Goal: Task Accomplishment & Management: Manage account settings

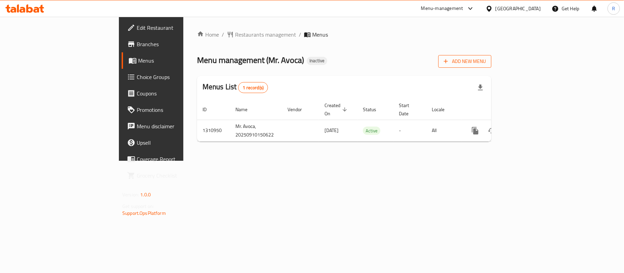
click at [486, 59] on span "Add New Menu" at bounding box center [464, 61] width 42 height 9
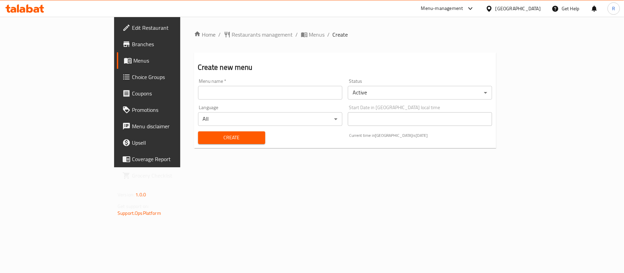
click at [322, 92] on input "text" at bounding box center [270, 93] width 144 height 14
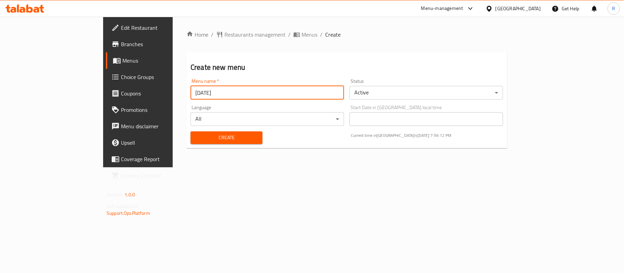
type input "[DATE]"
click at [303, 153] on div "Home / Restaurants management / Menus / Create Create new menu Menu name   * [D…" at bounding box center [346, 91] width 320 height 123
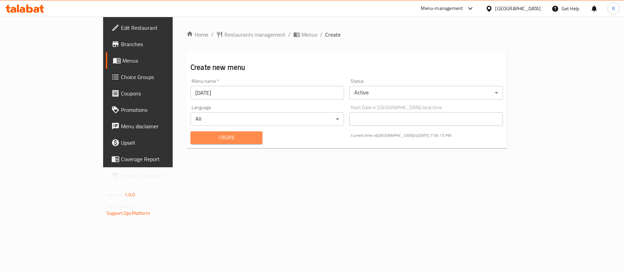
click at [221, 140] on span "Create" at bounding box center [226, 138] width 61 height 9
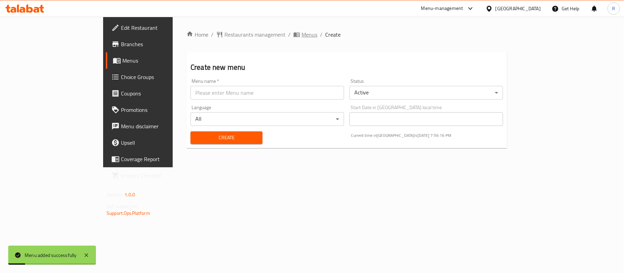
click at [301, 38] on span "Menus" at bounding box center [309, 34] width 16 height 8
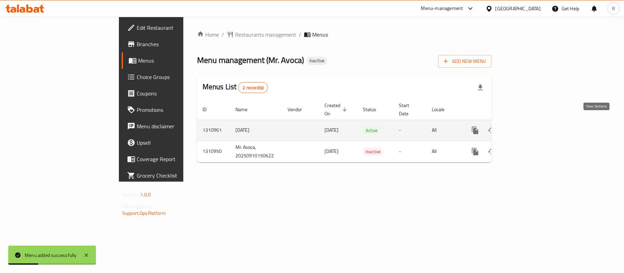
click at [527, 127] on icon "enhanced table" at bounding box center [524, 130] width 6 height 6
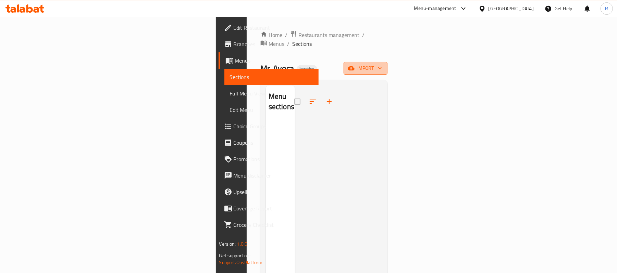
click at [354, 66] on icon "button" at bounding box center [351, 68] width 7 height 4
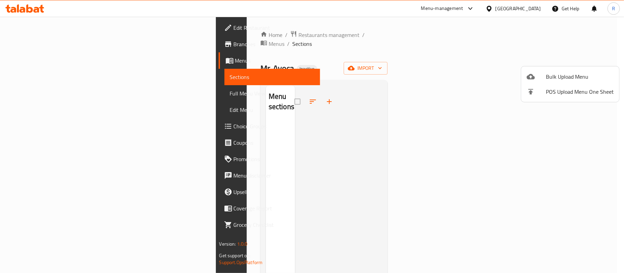
drag, startPoint x: 363, startPoint y: 126, endPoint x: 388, endPoint y: 117, distance: 26.5
click at [363, 126] on div at bounding box center [312, 136] width 624 height 273
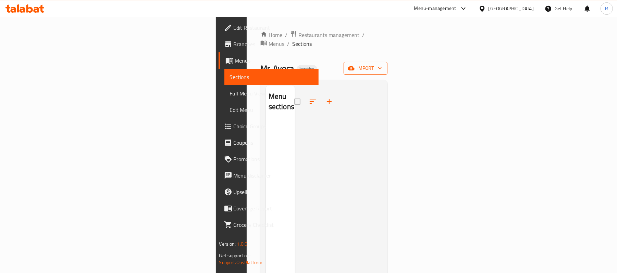
click at [382, 64] on span "import" at bounding box center [365, 68] width 33 height 9
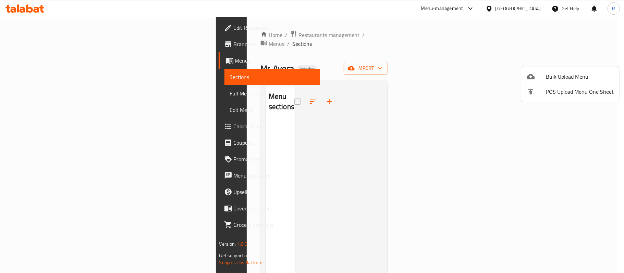
click at [561, 77] on span "Bulk Upload Menu" at bounding box center [579, 77] width 68 height 8
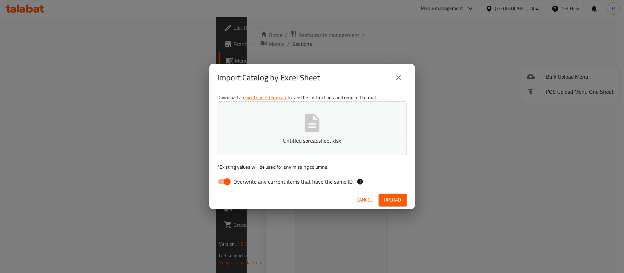
click at [229, 181] on input "Overwrite any current items that have the same ID." at bounding box center [226, 181] width 39 height 13
checkbox input "false"
click at [387, 199] on span "Upload" at bounding box center [392, 200] width 17 height 9
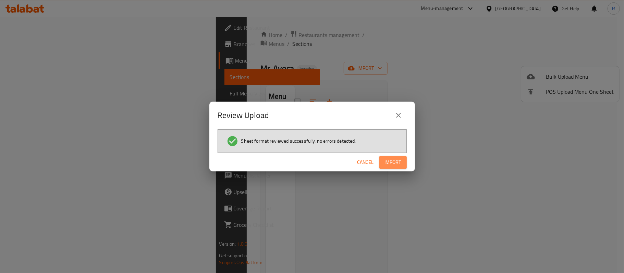
click at [401, 162] on button "Import" at bounding box center [392, 162] width 27 height 13
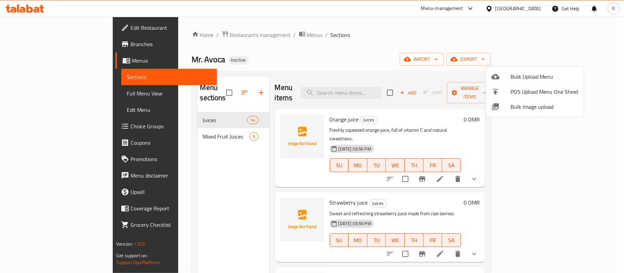
click at [162, 128] on div at bounding box center [312, 136] width 624 height 273
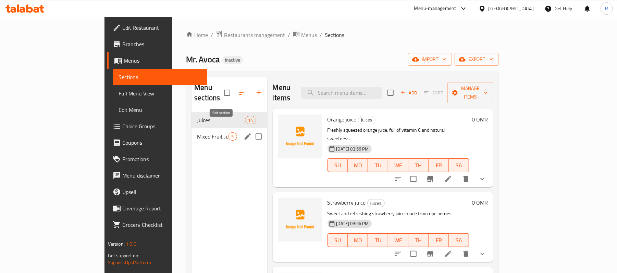
click at [243, 133] on icon "edit" at bounding box center [247, 137] width 8 height 8
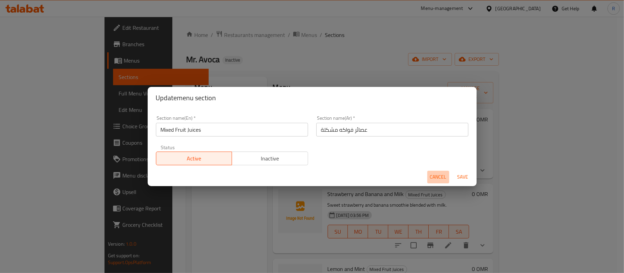
click at [430, 175] on span "Cancel" at bounding box center [438, 177] width 16 height 9
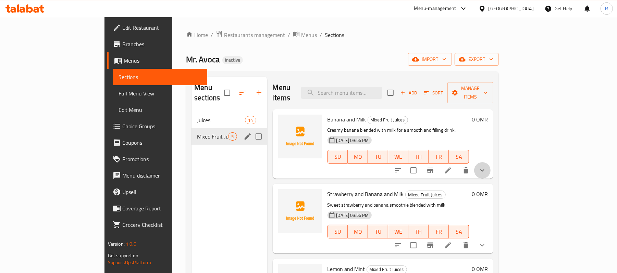
click at [490, 166] on button "show more" at bounding box center [482, 170] width 16 height 16
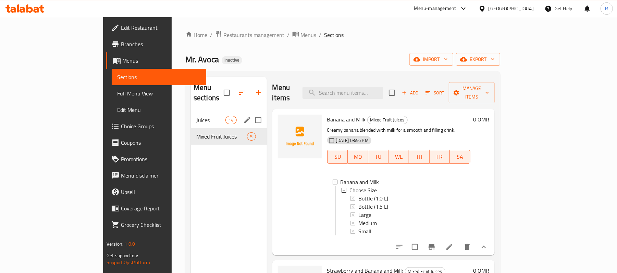
click at [196, 116] on span "Juices" at bounding box center [210, 120] width 29 height 8
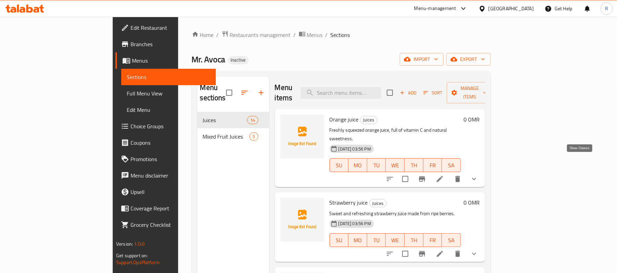
click at [478, 175] on icon "show more" at bounding box center [474, 179] width 8 height 8
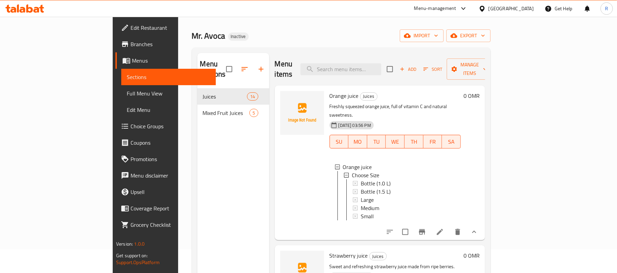
scroll to position [46, 0]
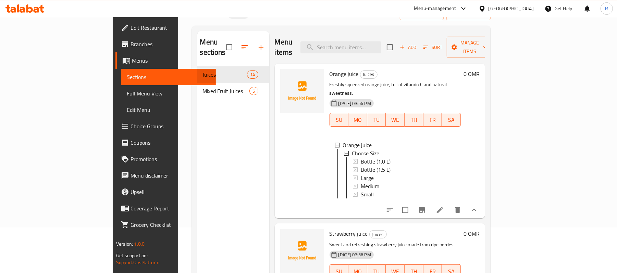
click at [443, 207] on icon at bounding box center [440, 210] width 6 height 6
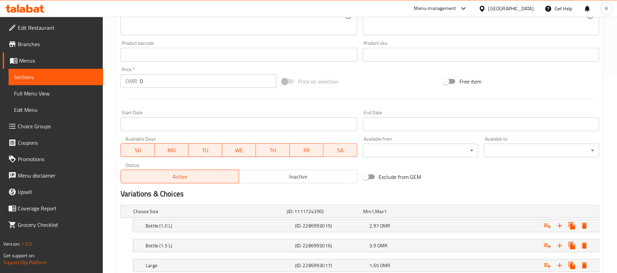
scroll to position [228, 0]
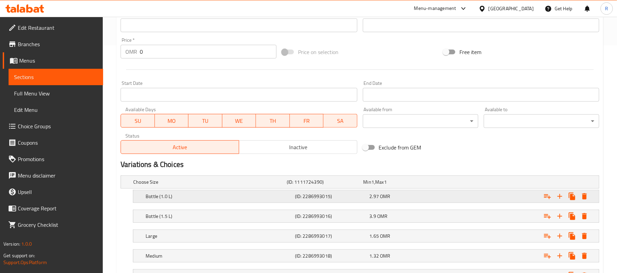
click at [291, 192] on div "Bottle (1.0 L)" at bounding box center [218, 197] width 149 height 10
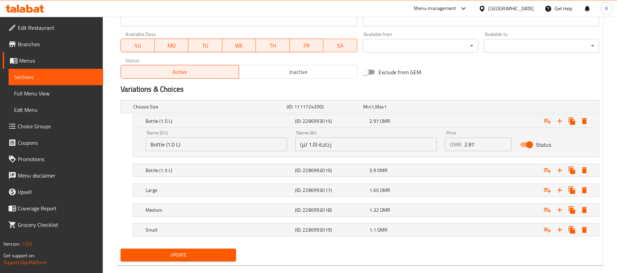
scroll to position [316, 0]
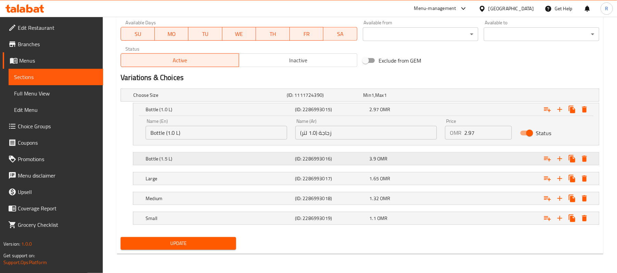
click at [239, 155] on h5 "Bottle (1.5 L)" at bounding box center [219, 158] width 147 height 7
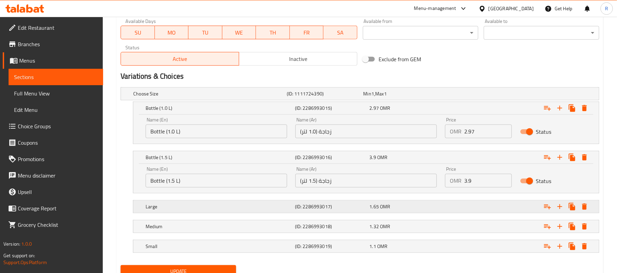
click at [279, 205] on h5 "Large" at bounding box center [219, 206] width 147 height 7
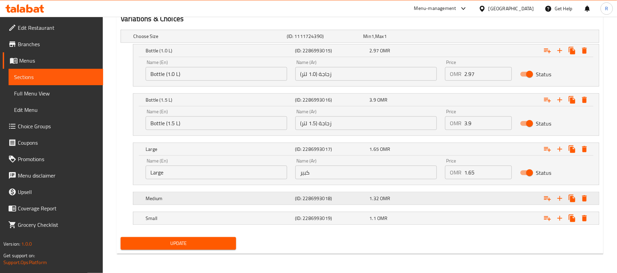
scroll to position [375, 0]
click at [237, 200] on h5 "Medium" at bounding box center [219, 198] width 147 height 7
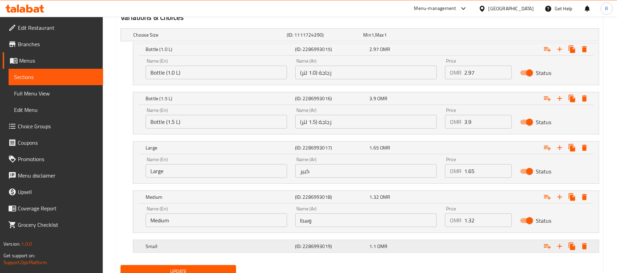
click at [246, 246] on h5 "Small" at bounding box center [219, 246] width 147 height 7
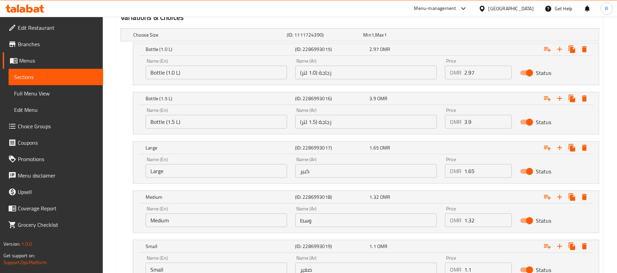
click at [31, 95] on span "Full Menu View" at bounding box center [56, 93] width 84 height 8
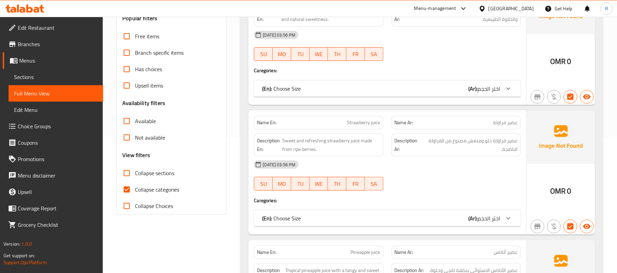
scroll to position [137, 0]
click at [129, 187] on input "Collapse categories" at bounding box center [126, 188] width 16 height 16
checkbox input "false"
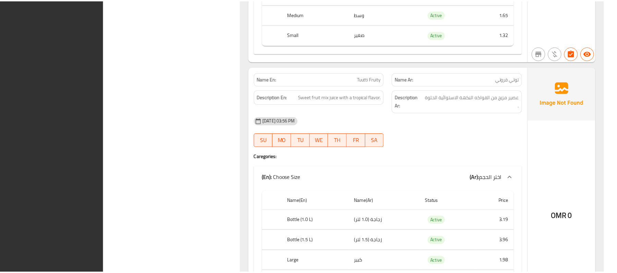
scroll to position [5016, 0]
